Goal: Information Seeking & Learning: Learn about a topic

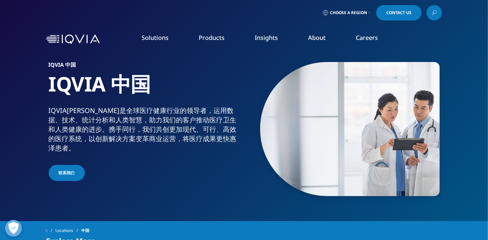
click at [346, 11] on span "Choose a Region" at bounding box center [348, 12] width 37 height 5
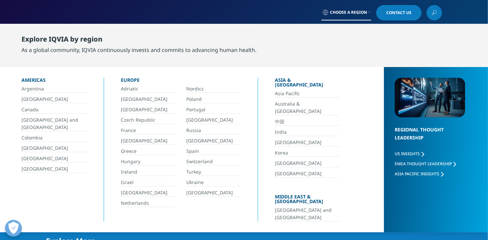
click at [284, 118] on link "中国" at bounding box center [307, 122] width 64 height 8
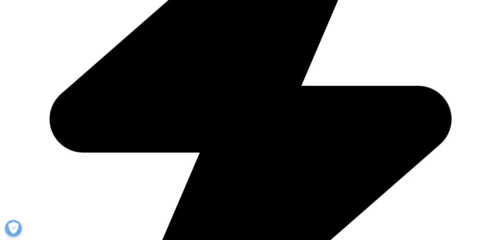
scroll to position [570, 0]
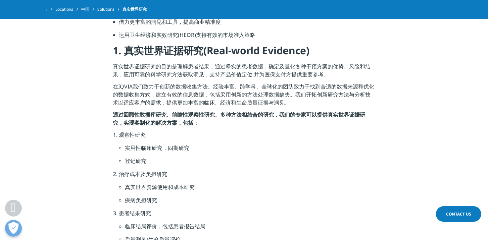
scroll to position [335, 0]
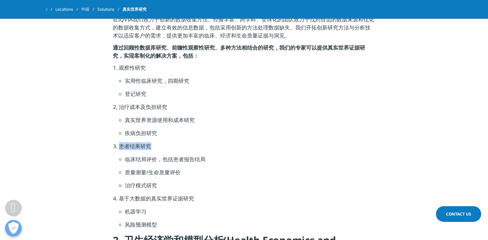
drag, startPoint x: 153, startPoint y: 150, endPoint x: 114, endPoint y: 152, distance: 38.3
click at [114, 152] on ol "观察性研究 实用性临床研究，四期研究 登记研究 治疗成本及负担研究 真实世界资源使用和成本研究 疾病负担研究 患者结果研究 临床结局评价，包括患者报告结局 质…" at bounding box center [244, 149] width 262 height 170
drag, startPoint x: 114, startPoint y: 152, endPoint x: 234, endPoint y: 167, distance: 120.4
click at [234, 167] on li "临床结局评价，包括患者报告结局" at bounding box center [250, 161] width 250 height 13
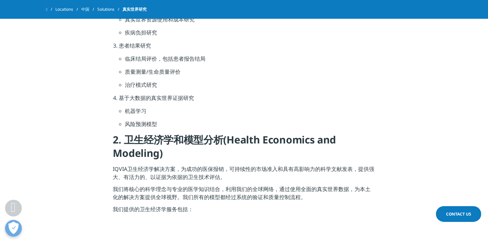
drag, startPoint x: 239, startPoint y: 156, endPoint x: 114, endPoint y: 144, distance: 125.4
click at [114, 144] on h4 "2. 卫生经济学和模型分析(Health Economics and Modeling)" at bounding box center [244, 149] width 262 height 32
drag, startPoint x: 114, startPoint y: 144, endPoint x: 220, endPoint y: 163, distance: 108.1
click at [220, 163] on h4 "2. 卫生经济学和模型分析(Health Economics and Modeling)" at bounding box center [244, 149] width 262 height 32
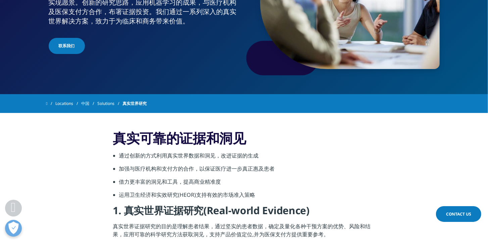
scroll to position [0, 0]
